Goal: Communication & Community: Answer question/provide support

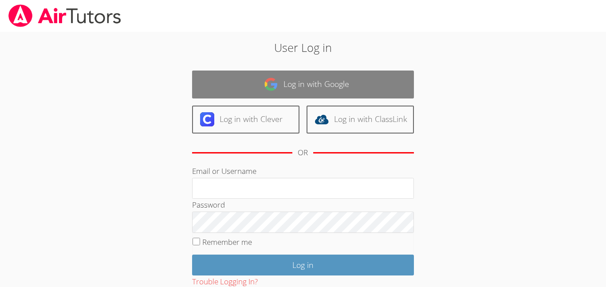
click at [316, 81] on link "Log in with Google" at bounding box center [303, 85] width 222 height 28
click at [317, 87] on link "Log in with Google" at bounding box center [303, 85] width 222 height 28
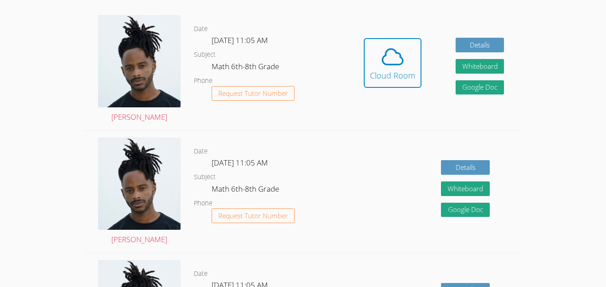
scroll to position [188, 0]
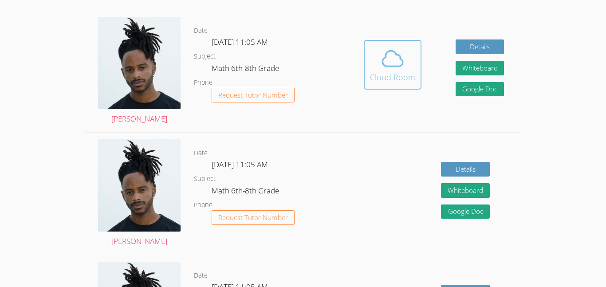
click at [400, 68] on icon at bounding box center [392, 58] width 25 height 25
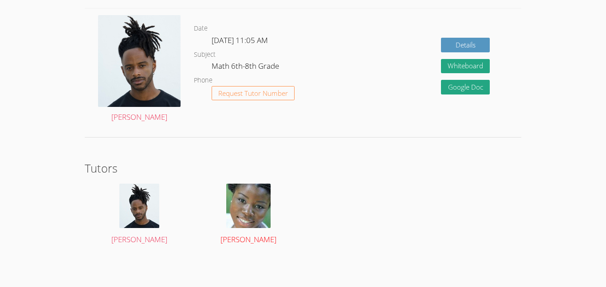
scroll to position [1290, 0]
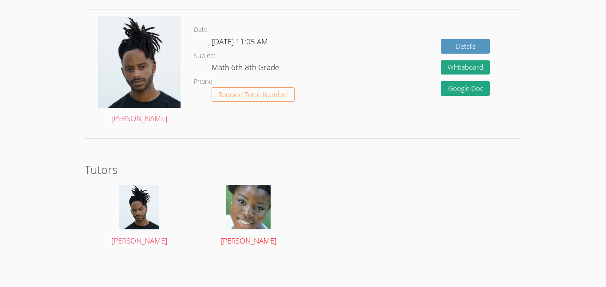
click at [259, 215] on img at bounding box center [248, 207] width 44 height 44
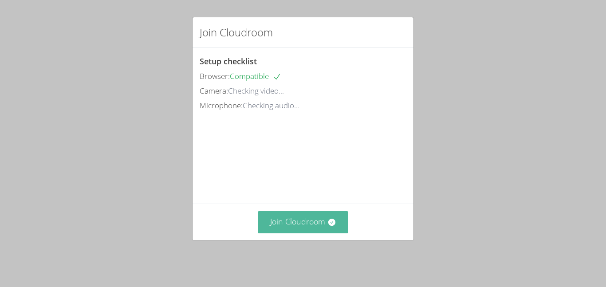
click at [294, 232] on button "Join Cloudroom" at bounding box center [303, 222] width 91 height 22
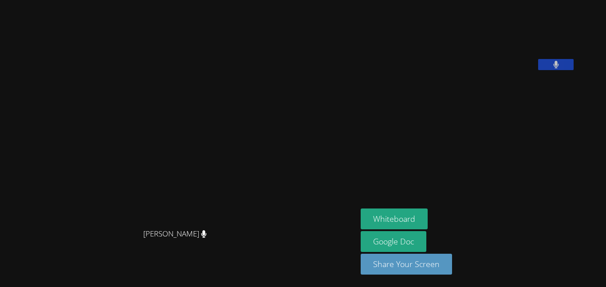
click at [494, 38] on video at bounding box center [427, 37] width 133 height 67
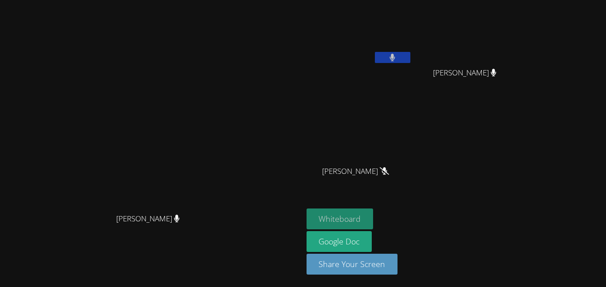
click at [373, 214] on button "Whiteboard" at bounding box center [339, 218] width 67 height 21
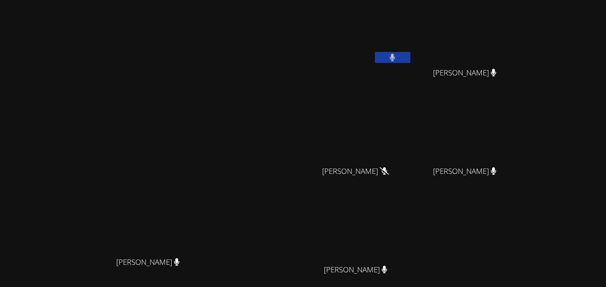
click at [412, 51] on video at bounding box center [359, 33] width 106 height 59
click at [410, 58] on button at bounding box center [392, 57] width 35 height 11
click at [397, 56] on icon at bounding box center [392, 58] width 9 height 8
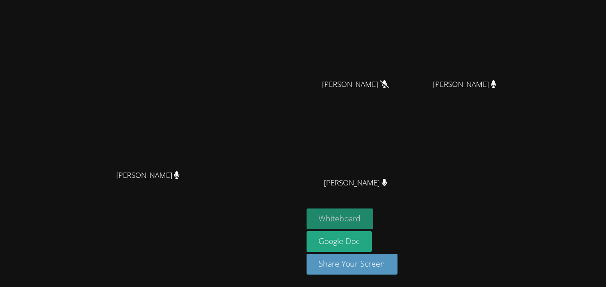
click at [373, 219] on button "Whiteboard" at bounding box center [339, 218] width 67 height 21
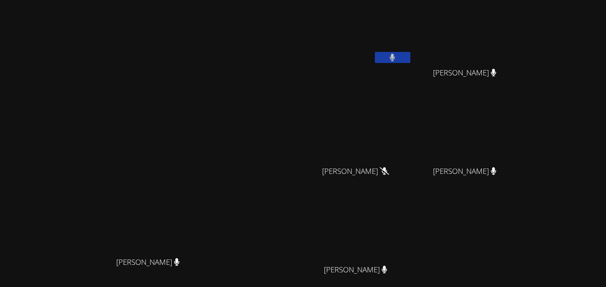
click at [410, 56] on button at bounding box center [392, 57] width 35 height 11
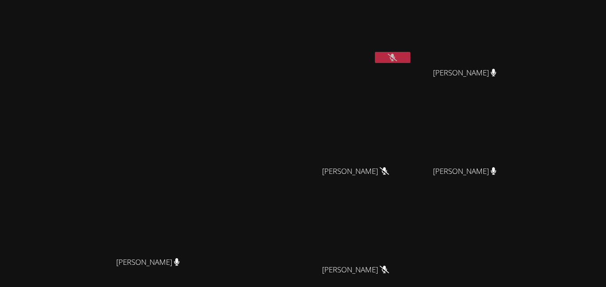
click at [410, 56] on button at bounding box center [392, 57] width 35 height 11
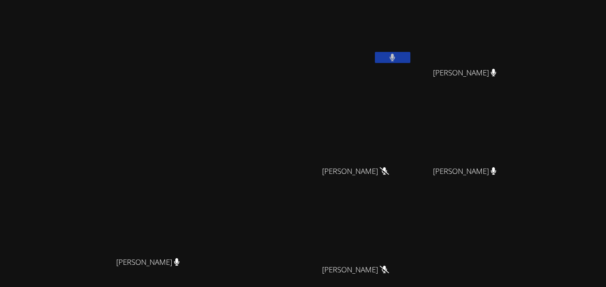
click at [410, 56] on button at bounding box center [392, 57] width 35 height 11
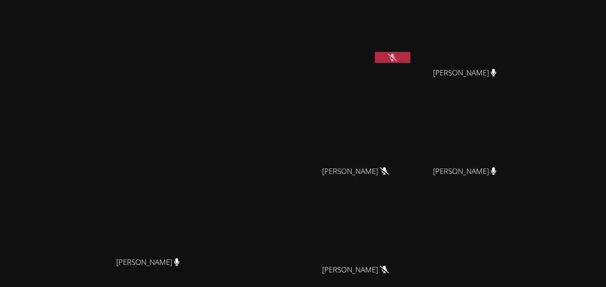
click at [410, 56] on button at bounding box center [392, 57] width 35 height 11
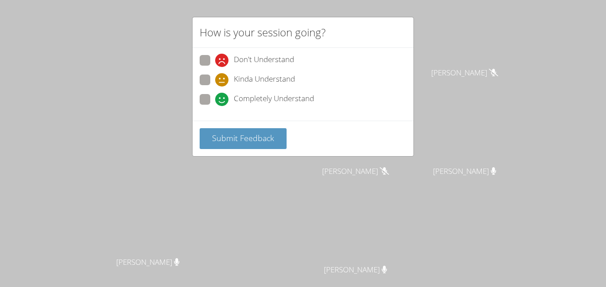
click at [214, 99] on label "Completely Understand" at bounding box center [257, 100] width 114 height 12
click at [215, 99] on input "Completely Understand" at bounding box center [219, 98] width 8 height 8
radio input "true"
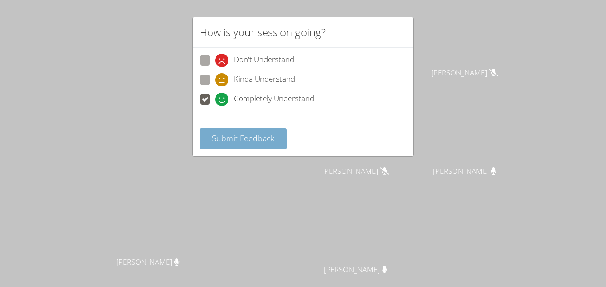
click at [240, 137] on span "Submit Feedback" at bounding box center [243, 138] width 62 height 11
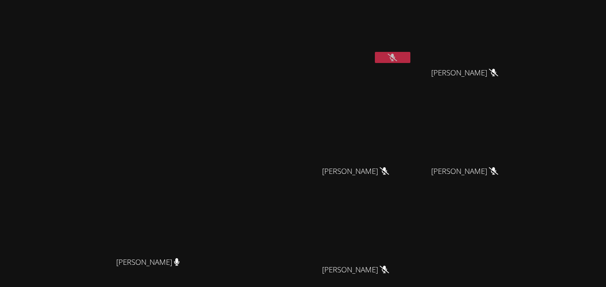
click at [410, 62] on button at bounding box center [392, 57] width 35 height 11
click at [395, 55] on icon at bounding box center [392, 58] width 6 height 8
